Goal: Information Seeking & Learning: Learn about a topic

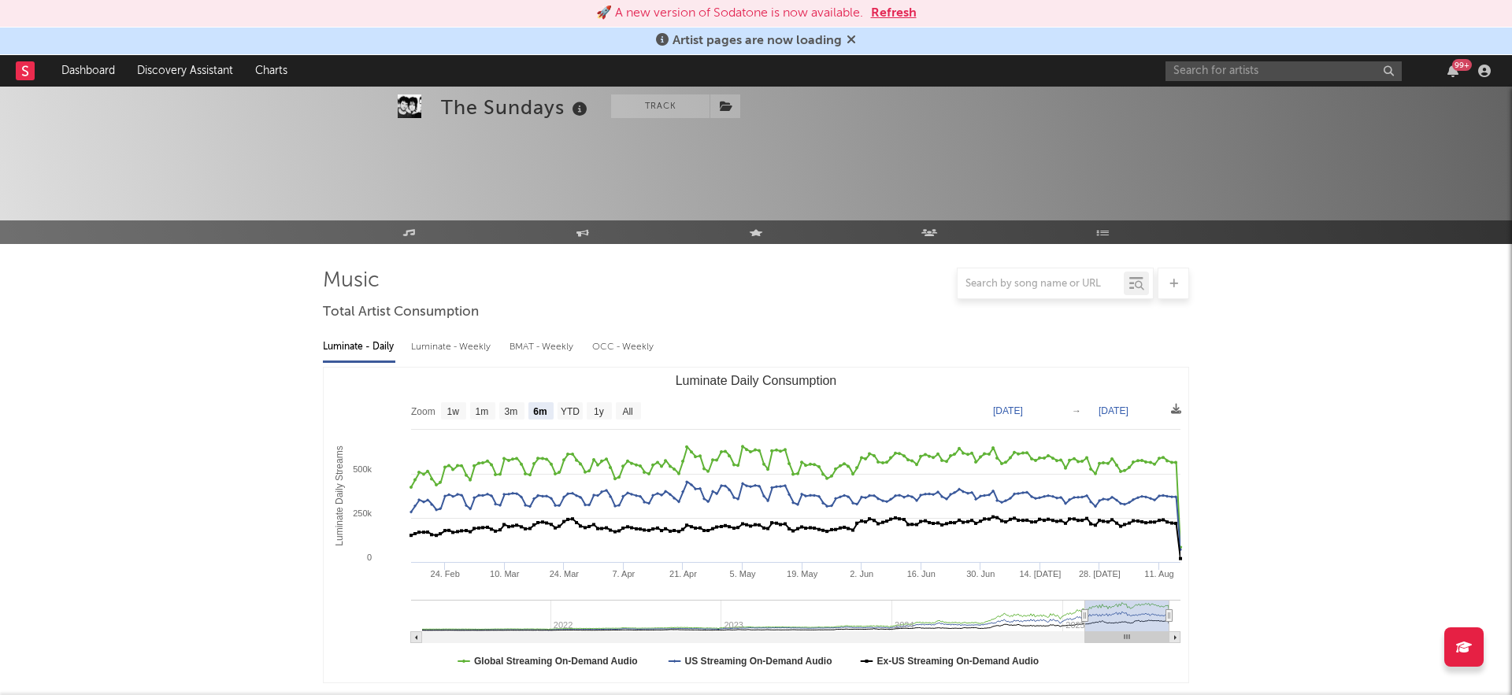
select select "6m"
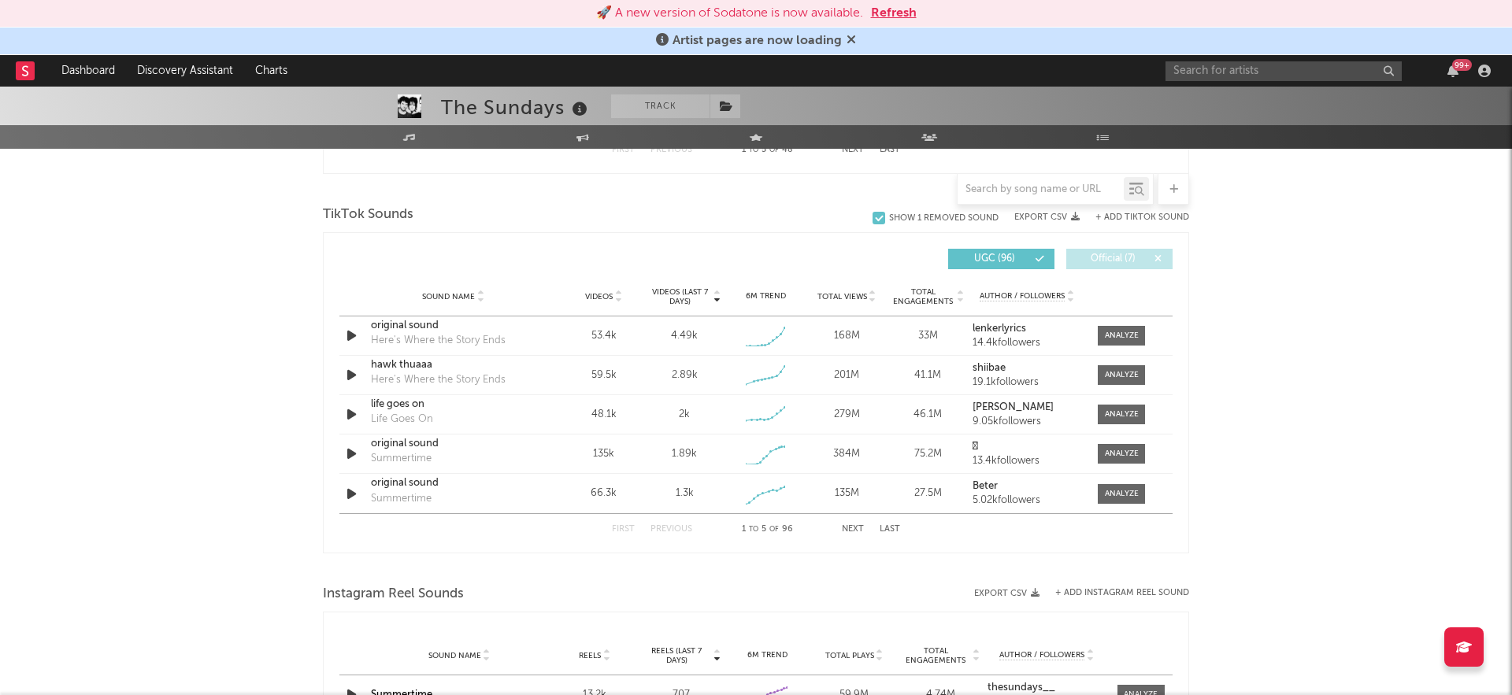
scroll to position [1025, 0]
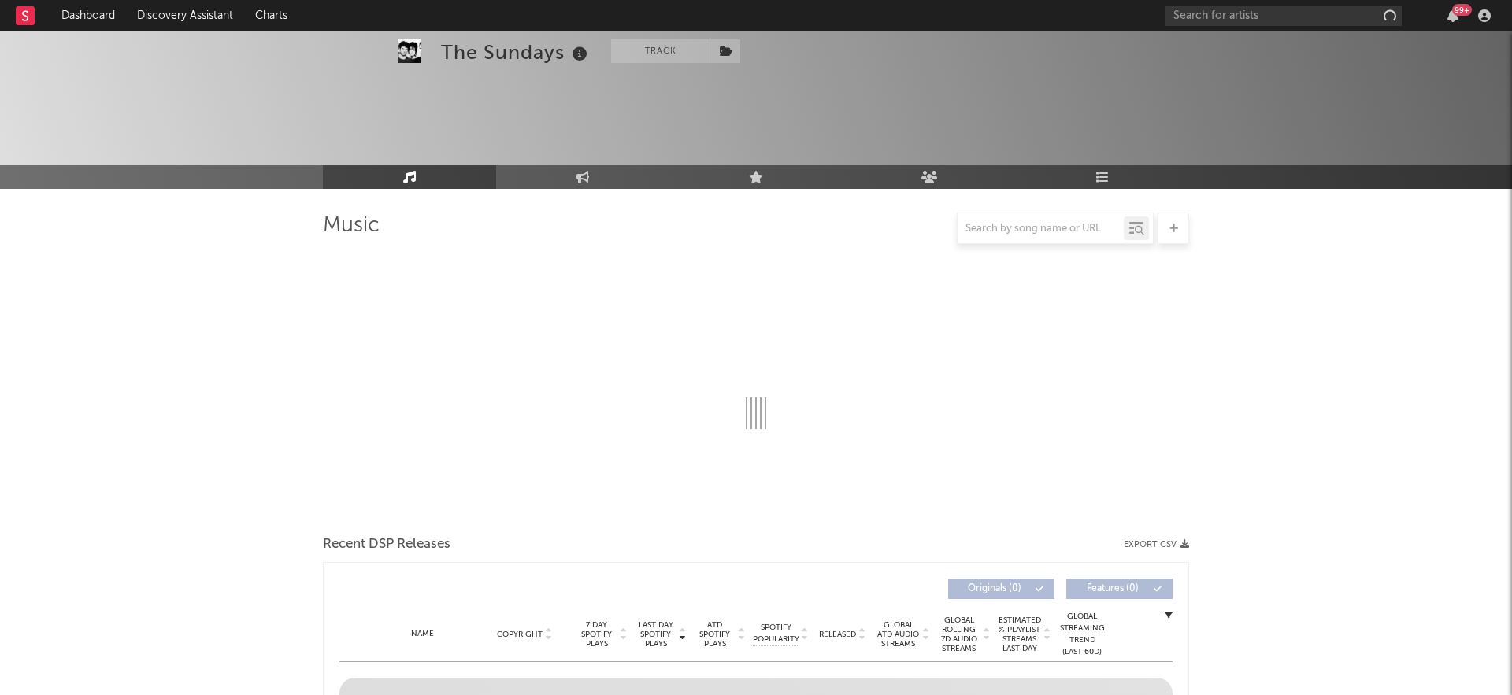
scroll to position [1025, 0]
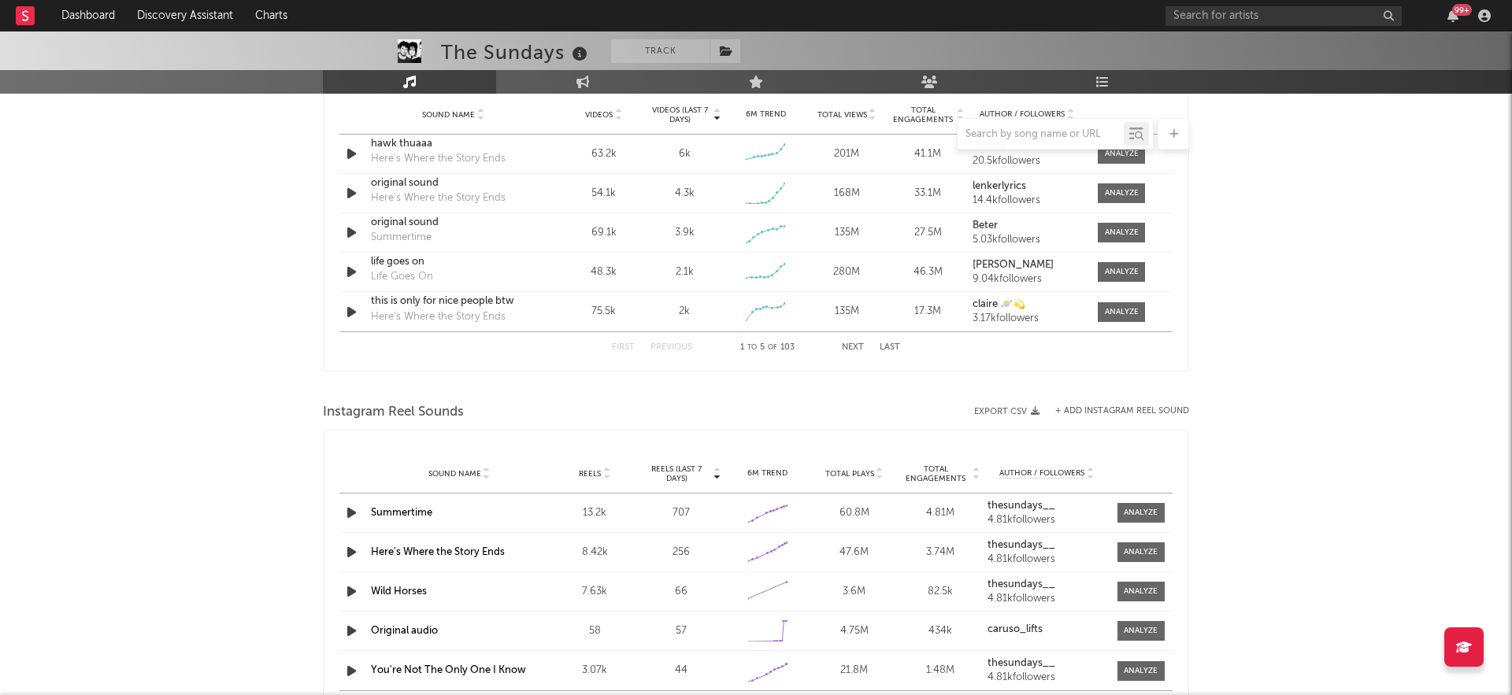
select select "6m"
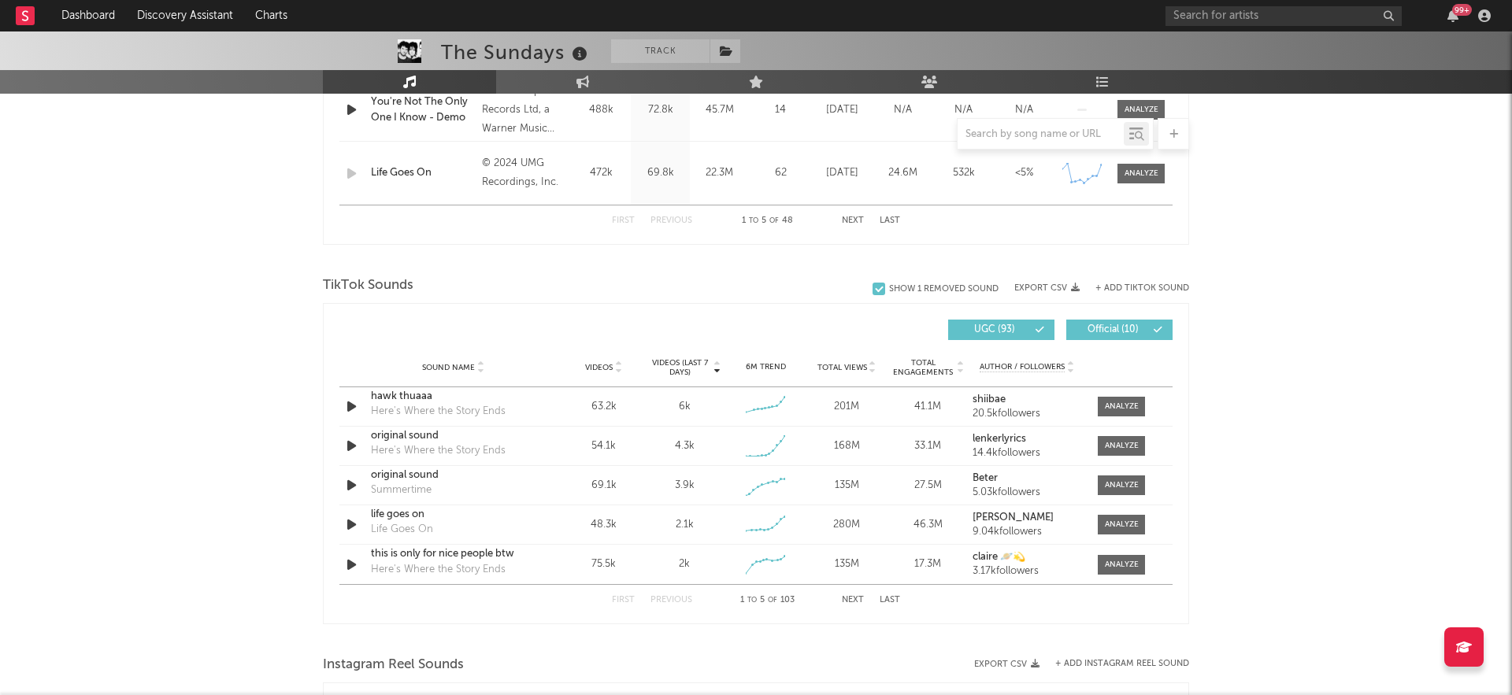
scroll to position [917, 0]
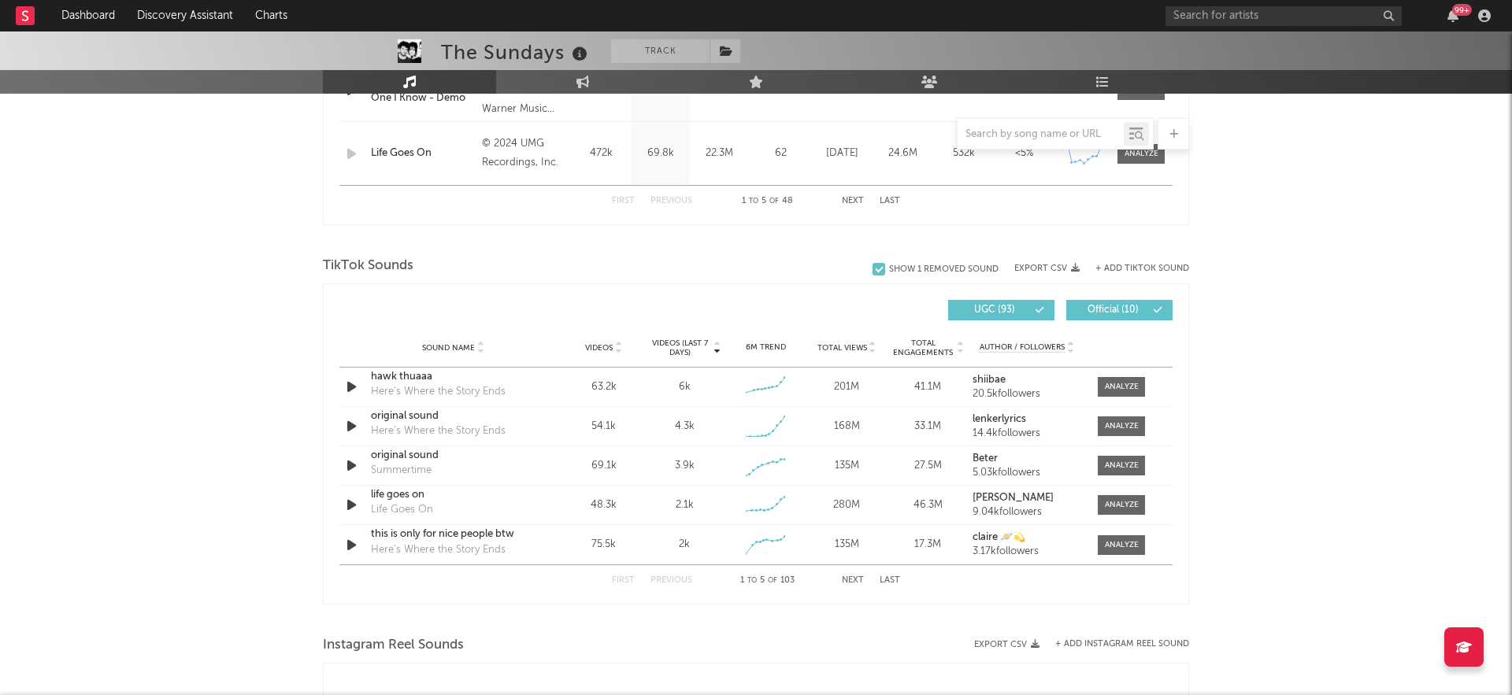
click at [1155, 310] on icon at bounding box center [1157, 310] width 9 height 9
click at [404, 376] on div "hawk thuaaa" at bounding box center [453, 377] width 165 height 16
click at [392, 418] on div "original sound" at bounding box center [453, 417] width 165 height 16
click at [406, 457] on div "original sound" at bounding box center [453, 456] width 165 height 16
click at [395, 496] on div "life goes on" at bounding box center [453, 495] width 165 height 16
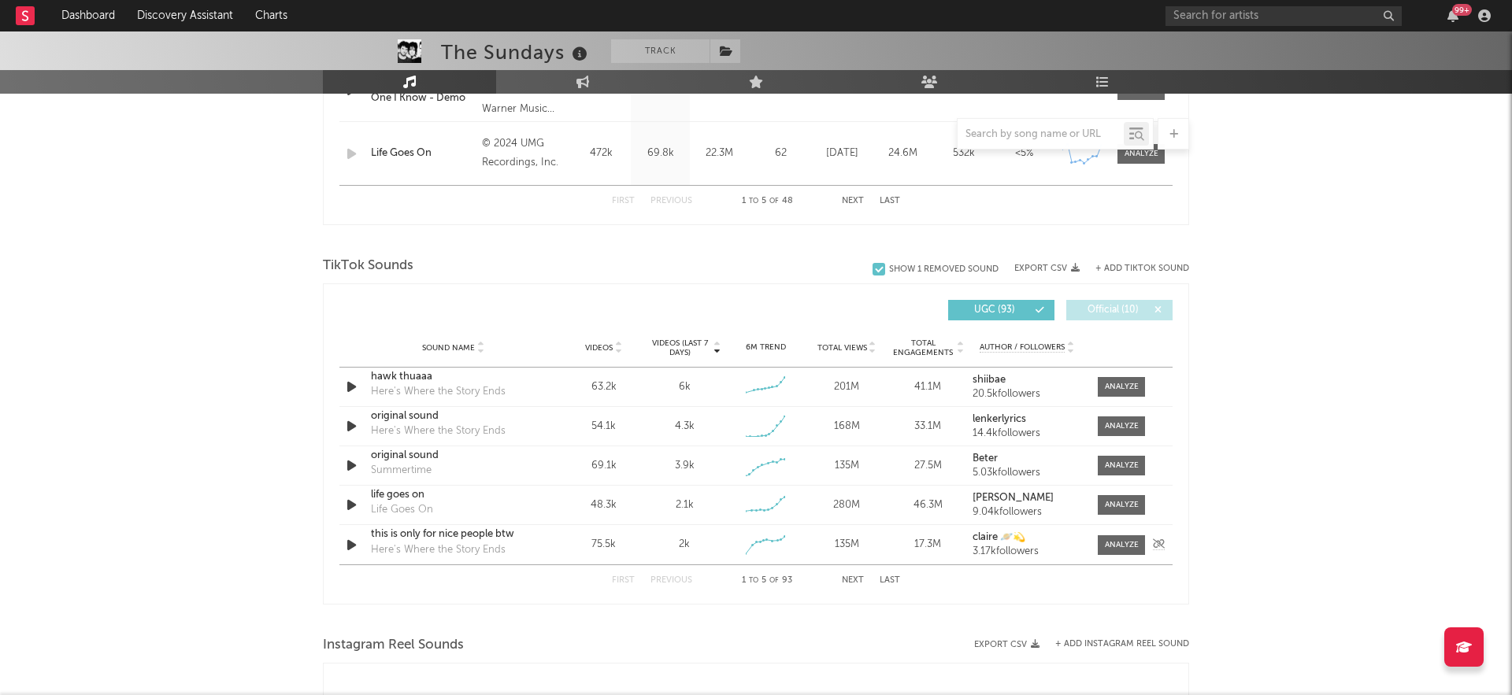
click at [421, 535] on div "this is only for nice people btw" at bounding box center [453, 535] width 165 height 16
click at [854, 577] on button "Next" at bounding box center [853, 580] width 22 height 9
click at [406, 378] on div "original sound" at bounding box center [453, 377] width 165 height 16
click at [397, 414] on div "original sound" at bounding box center [453, 417] width 165 height 16
click at [395, 415] on div "original sound" at bounding box center [453, 417] width 165 height 16
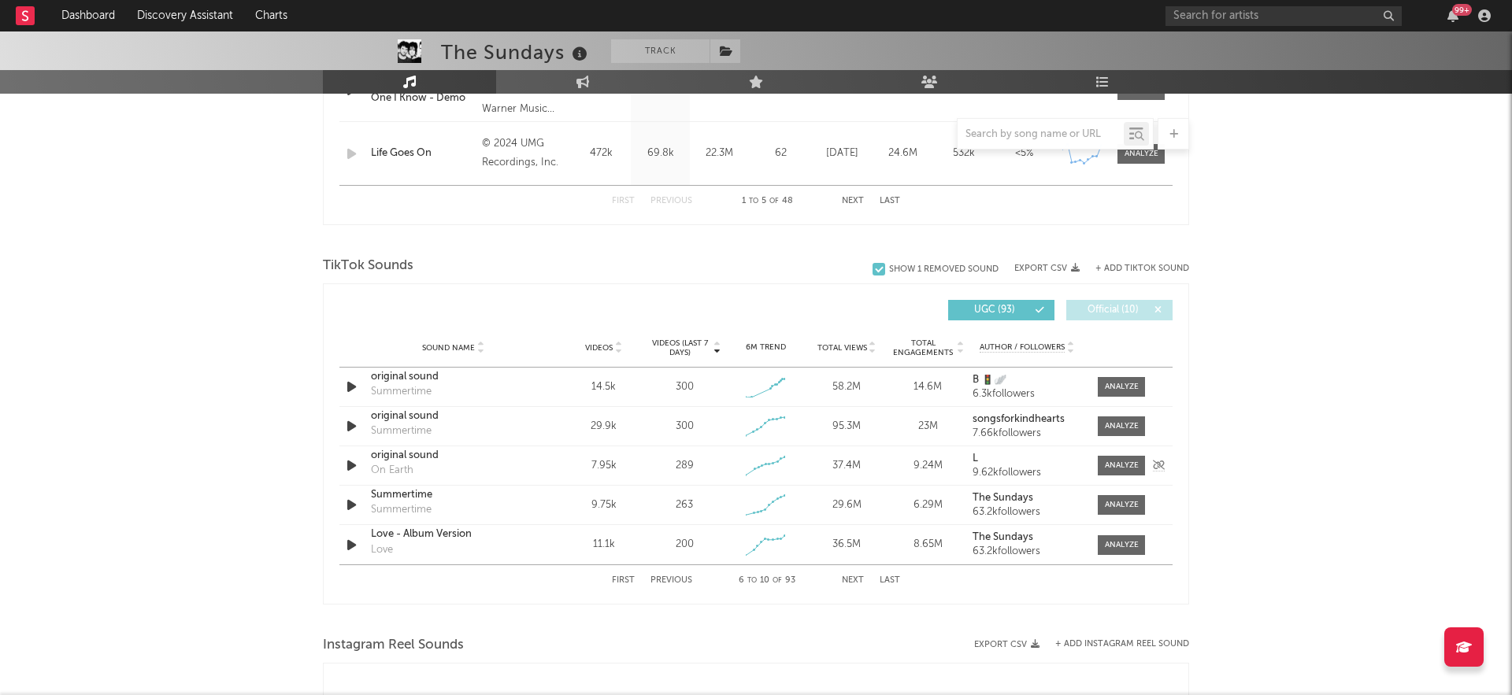
click at [400, 454] on div "original sound" at bounding box center [453, 456] width 165 height 16
click at [383, 496] on div "Summertime" at bounding box center [453, 495] width 165 height 16
click at [414, 535] on div "Love - Album Version" at bounding box center [453, 535] width 165 height 16
click at [998, 538] on strong "The Sundays" at bounding box center [1003, 537] width 61 height 10
click at [854, 577] on button "Next" at bounding box center [853, 580] width 22 height 9
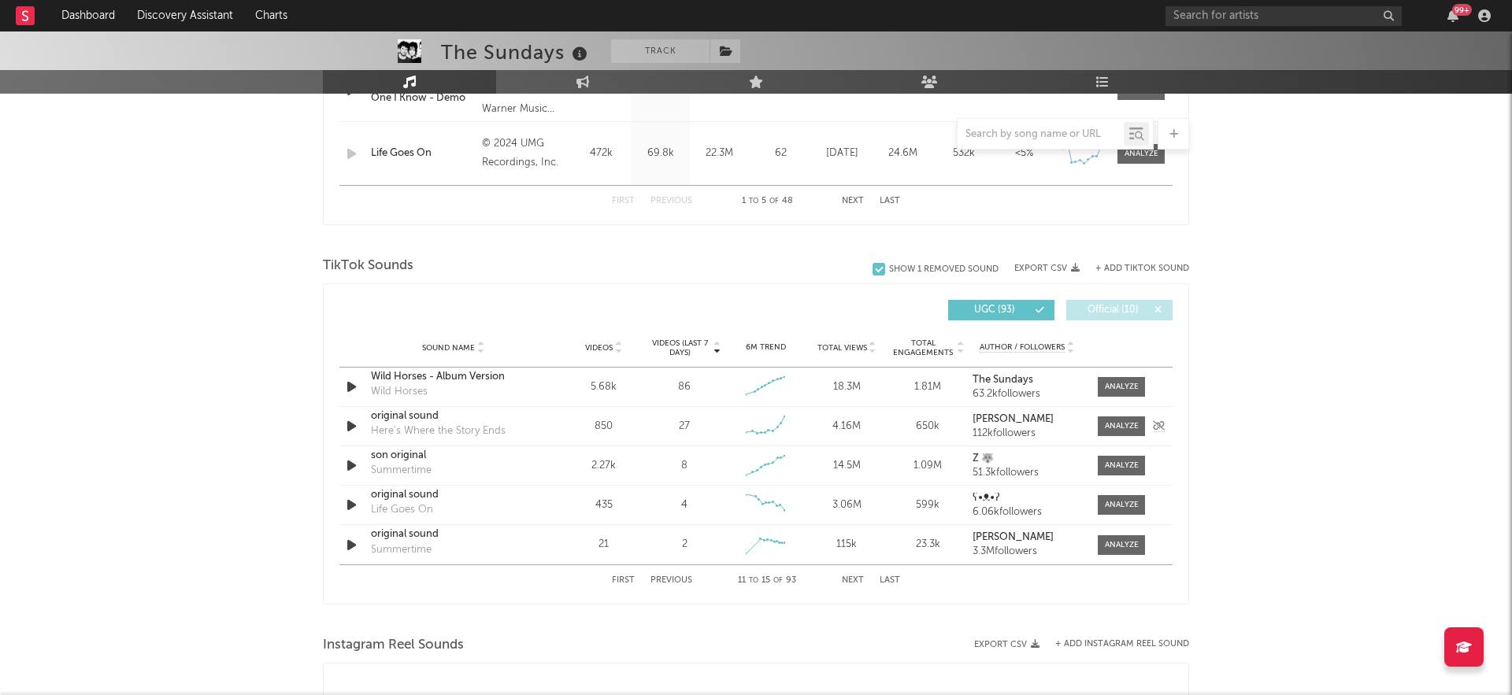
scroll to position [919, 0]
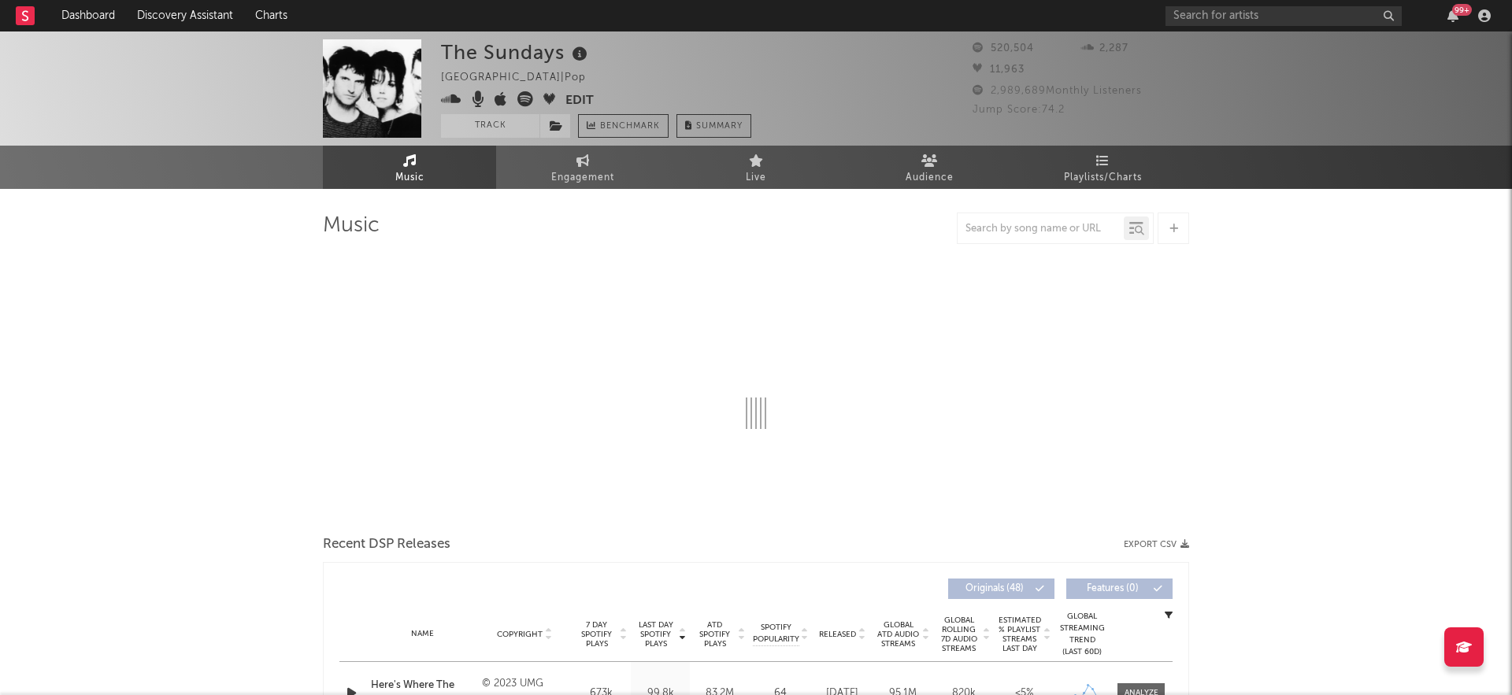
select select "6m"
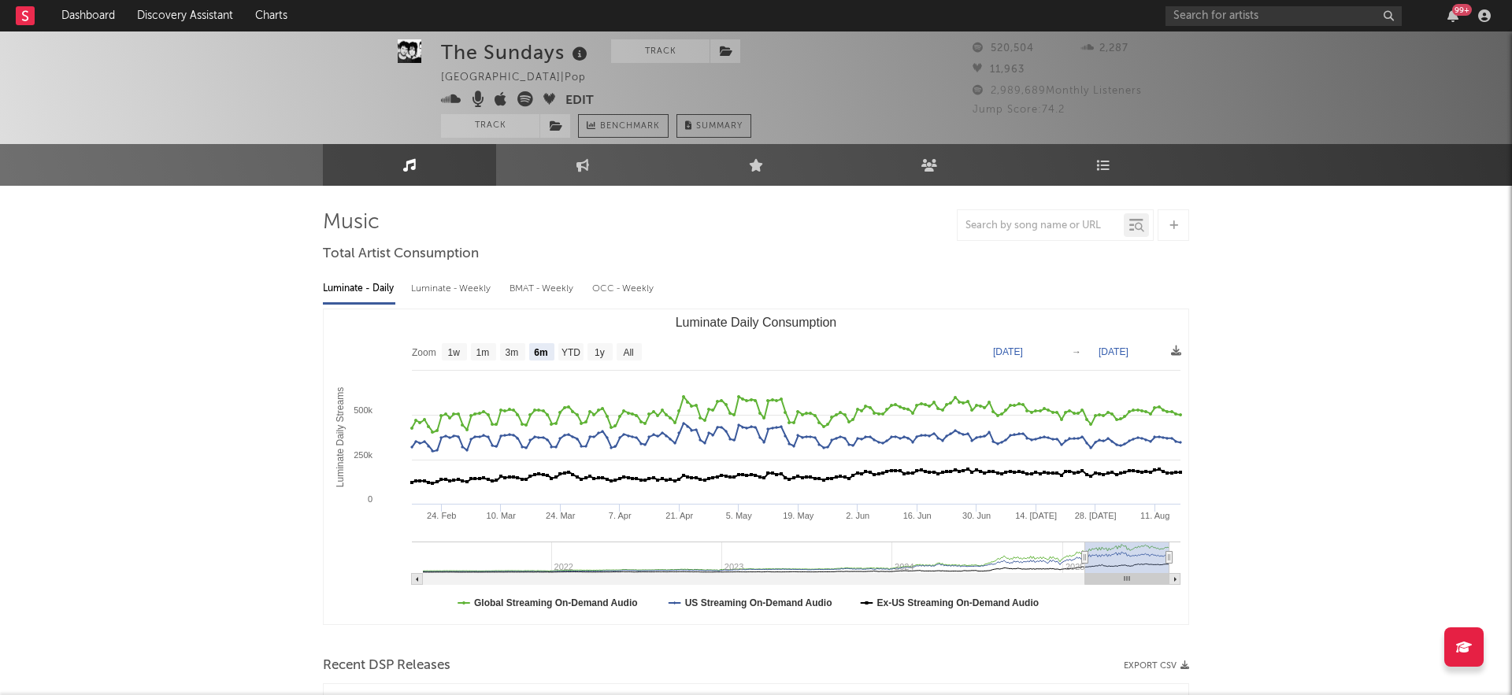
scroll to position [6, 0]
